Goal: Information Seeking & Learning: Learn about a topic

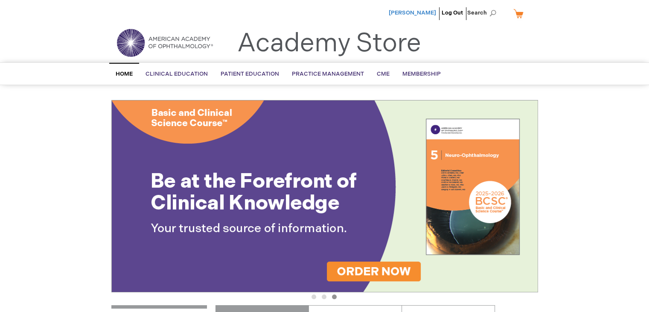
click at [432, 12] on span "[PERSON_NAME]" at bounding box center [412, 12] width 47 height 7
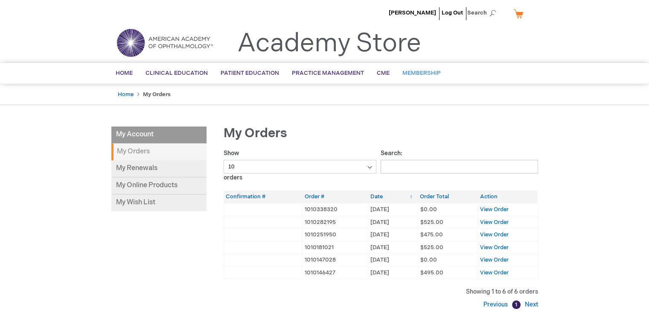
click at [418, 67] on link "Membership" at bounding box center [421, 73] width 51 height 21
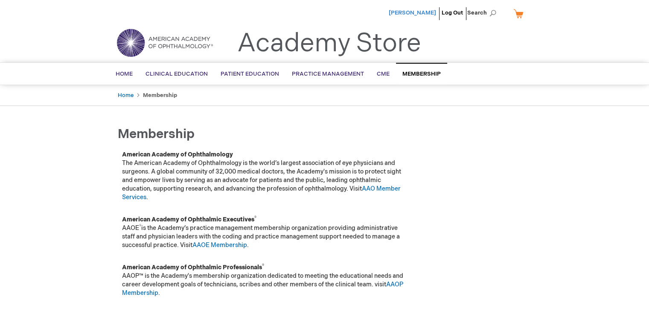
click at [407, 15] on span "[PERSON_NAME]" at bounding box center [412, 12] width 47 height 7
